Goal: Task Accomplishment & Management: Use online tool/utility

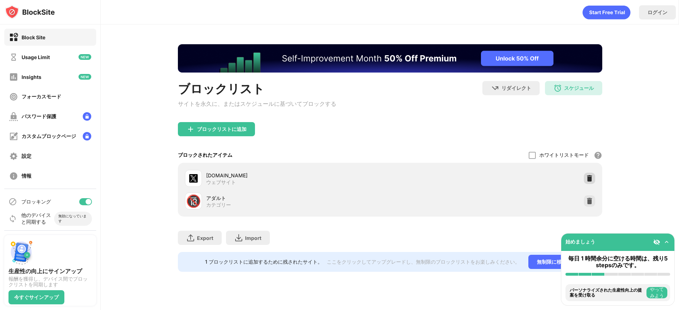
click at [589, 184] on div at bounding box center [589, 178] width 11 height 11
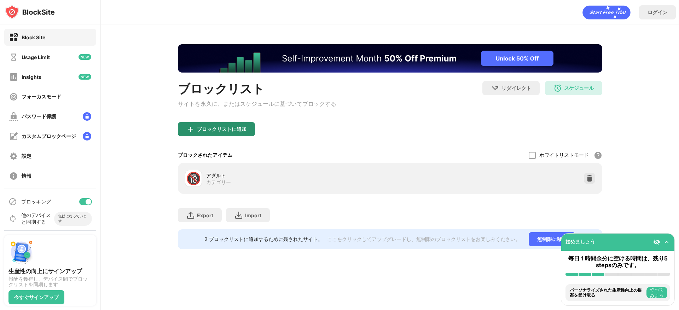
click at [234, 135] on div "ブロックリストに追加" at bounding box center [216, 129] width 77 height 14
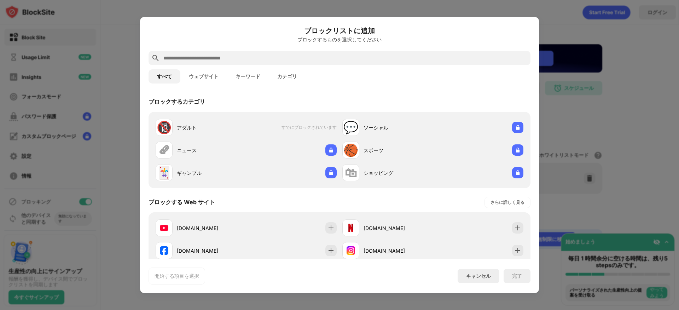
scroll to position [57, 0]
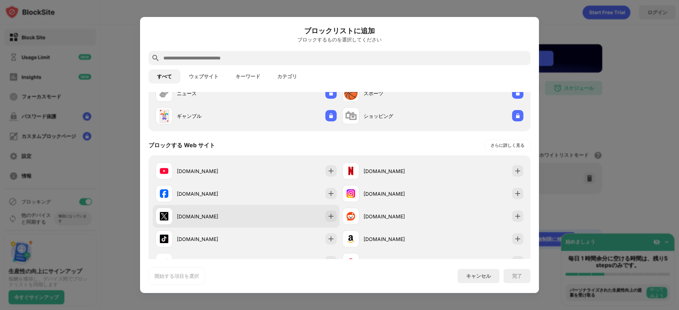
click at [227, 212] on div "[DOMAIN_NAME]" at bounding box center [201, 215] width 90 height 17
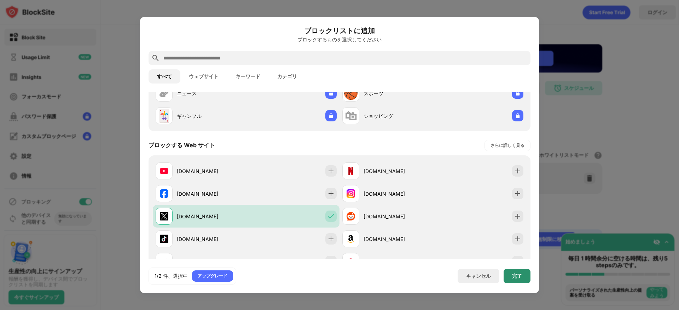
click at [524, 283] on div "1/2 件、選択中 アップグレード キャンセル 完了" at bounding box center [339, 275] width 382 height 17
click at [523, 281] on div "完了" at bounding box center [516, 276] width 27 height 14
